Goal: Information Seeking & Learning: Learn about a topic

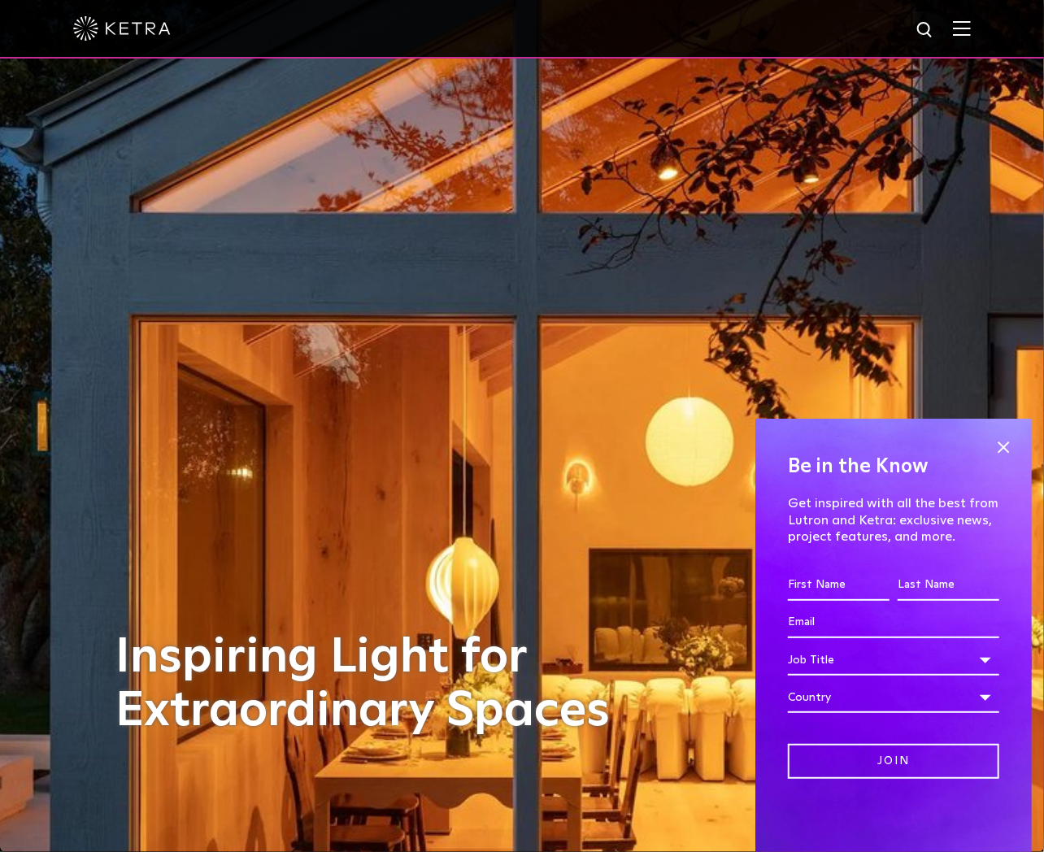
click at [971, 29] on img at bounding box center [962, 27] width 18 height 15
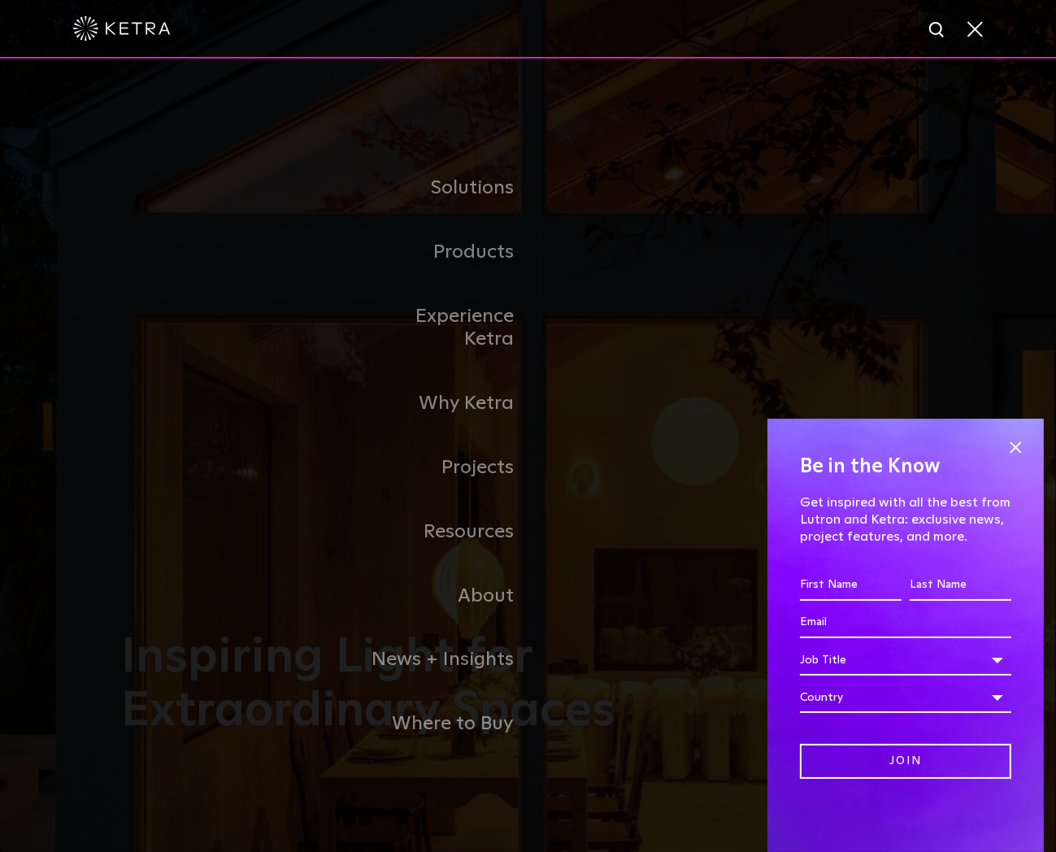
click at [1020, 447] on span at bounding box center [1015, 447] width 24 height 24
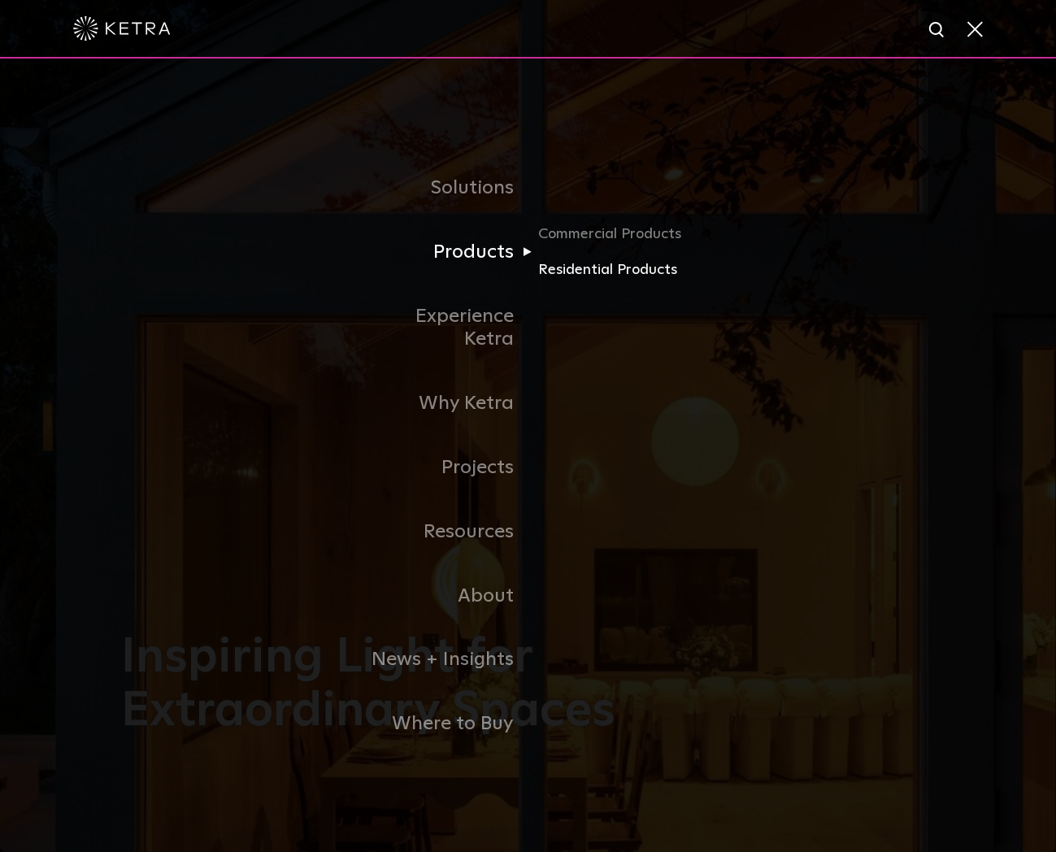
click at [590, 281] on link "Residential Products" at bounding box center [616, 271] width 156 height 24
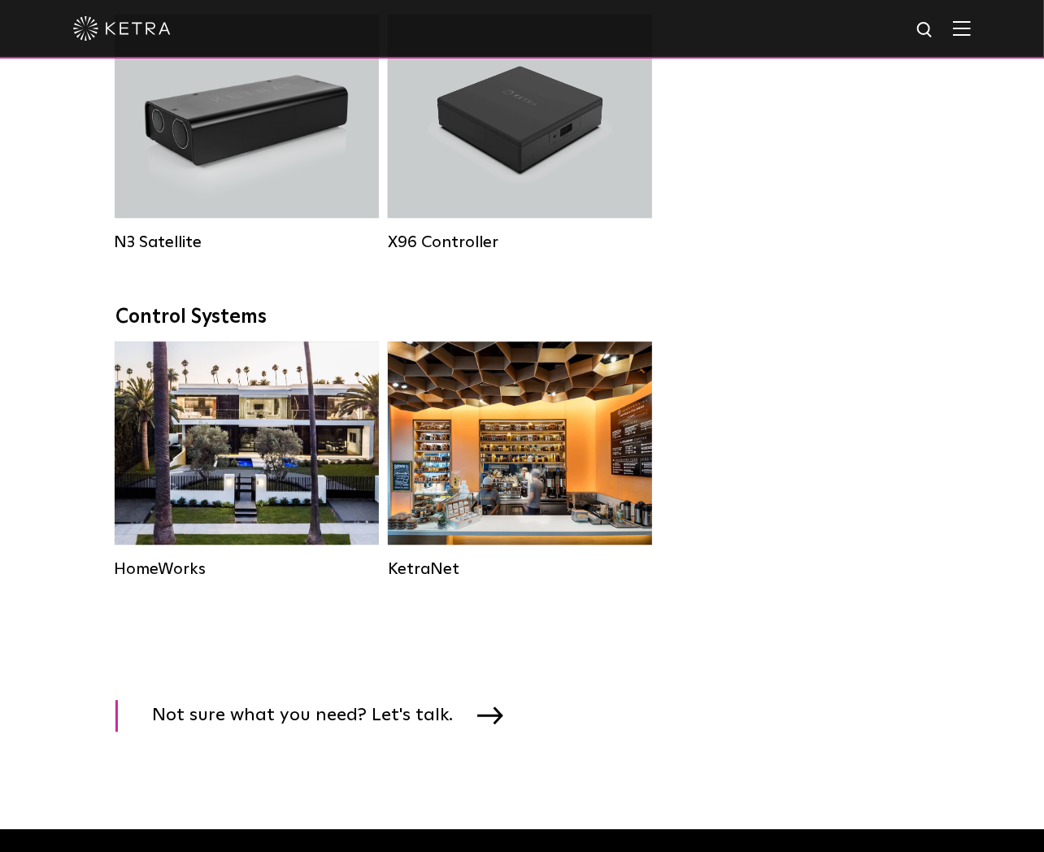
scroll to position [2032, 0]
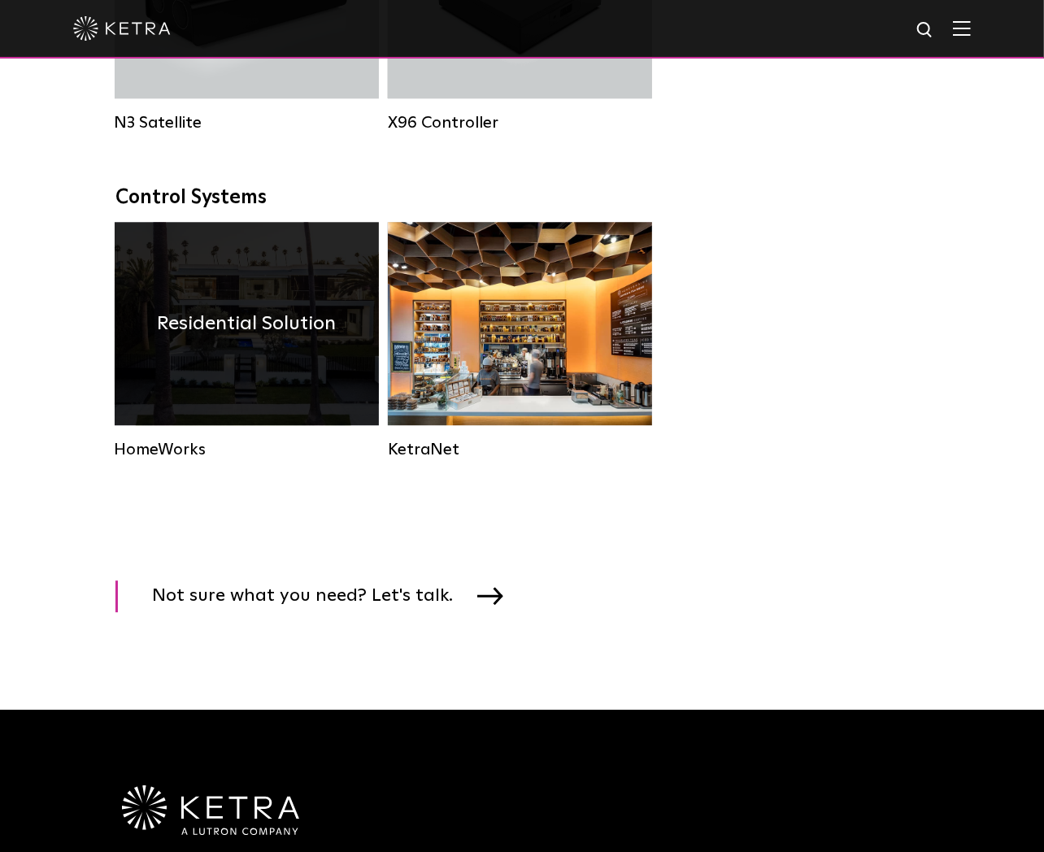
click at [293, 339] on h4 "Residential Solution" at bounding box center [246, 323] width 179 height 31
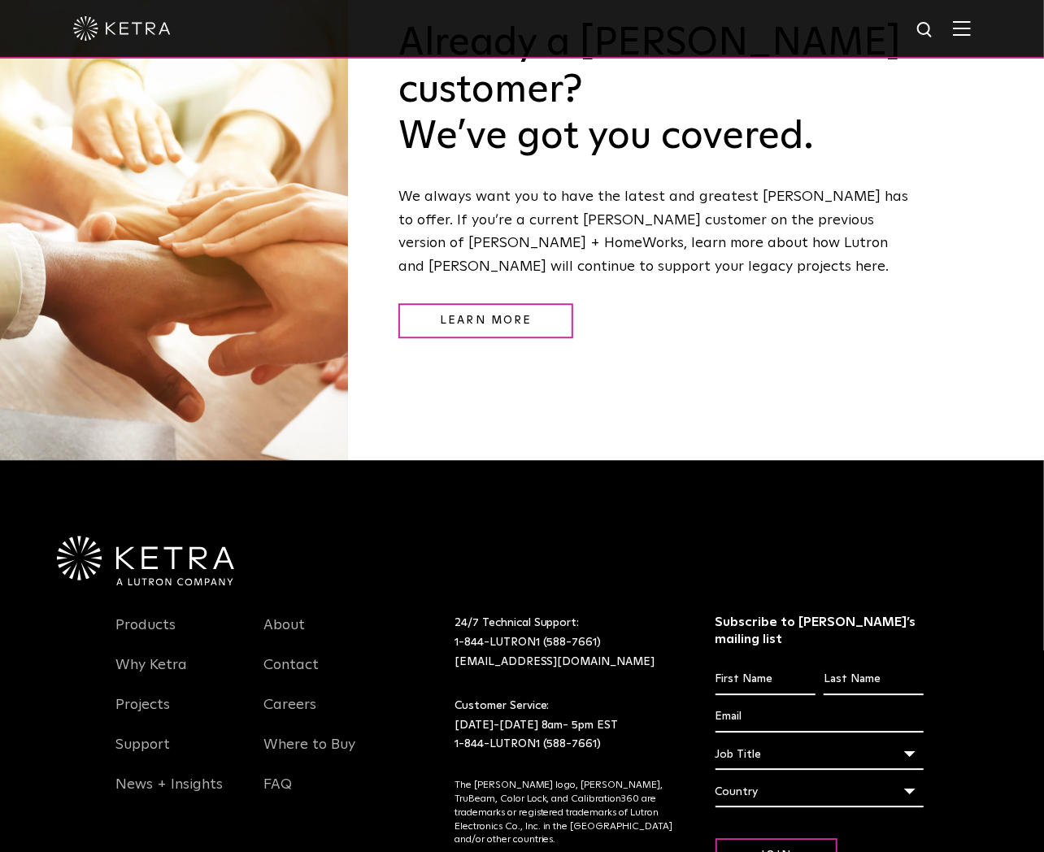
scroll to position [2093, 0]
